Goal: Navigation & Orientation: Go to known website

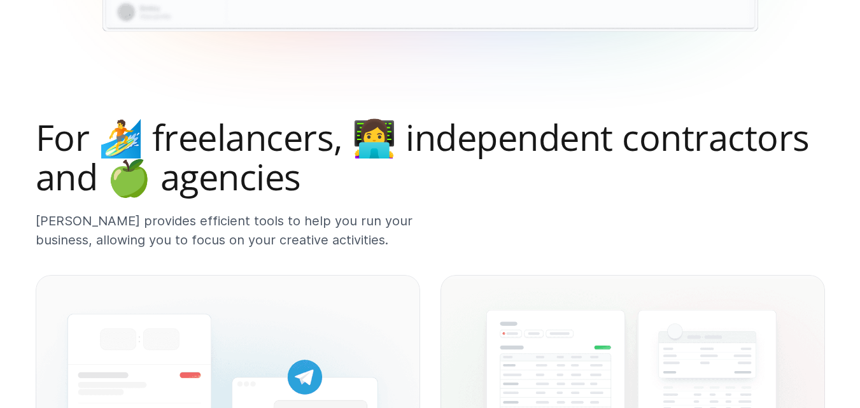
scroll to position [924, 0]
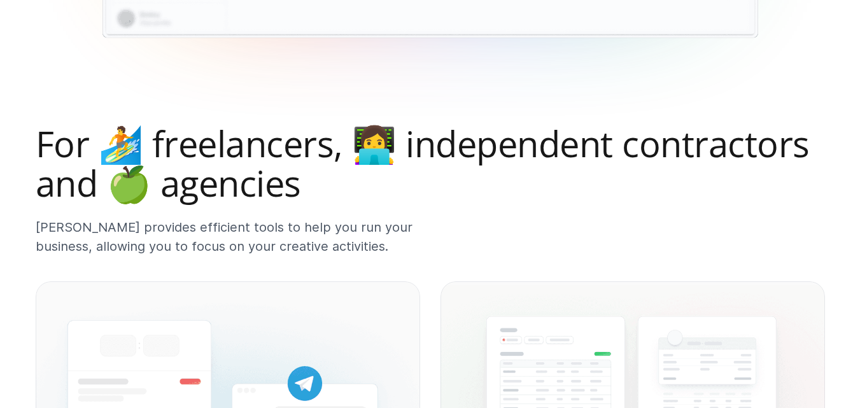
scroll to position [827, 0]
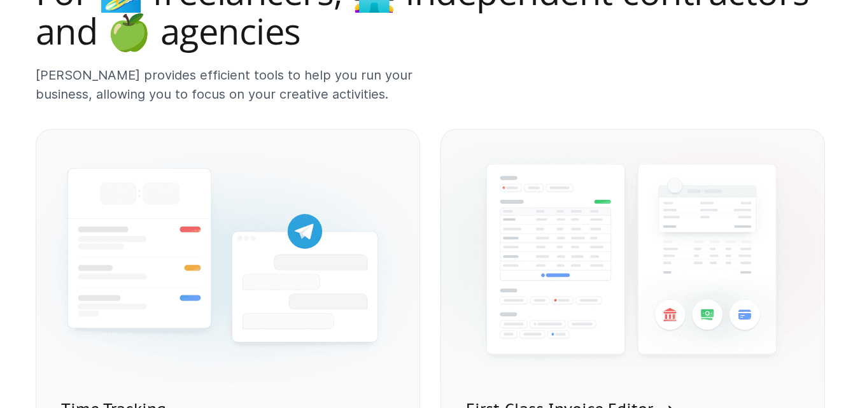
scroll to position [924, 0]
